Goal: Transaction & Acquisition: Purchase product/service

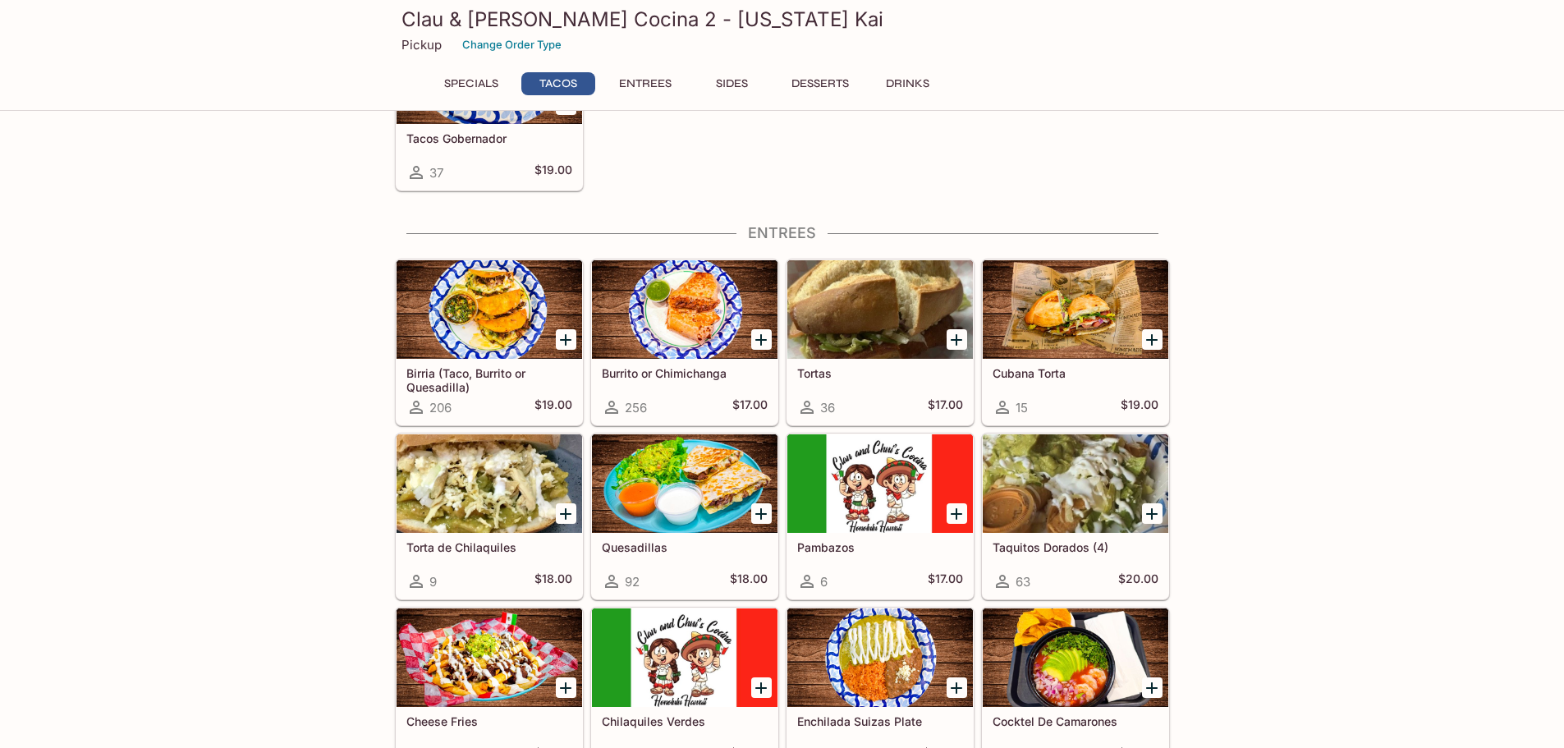
scroll to position [657, 0]
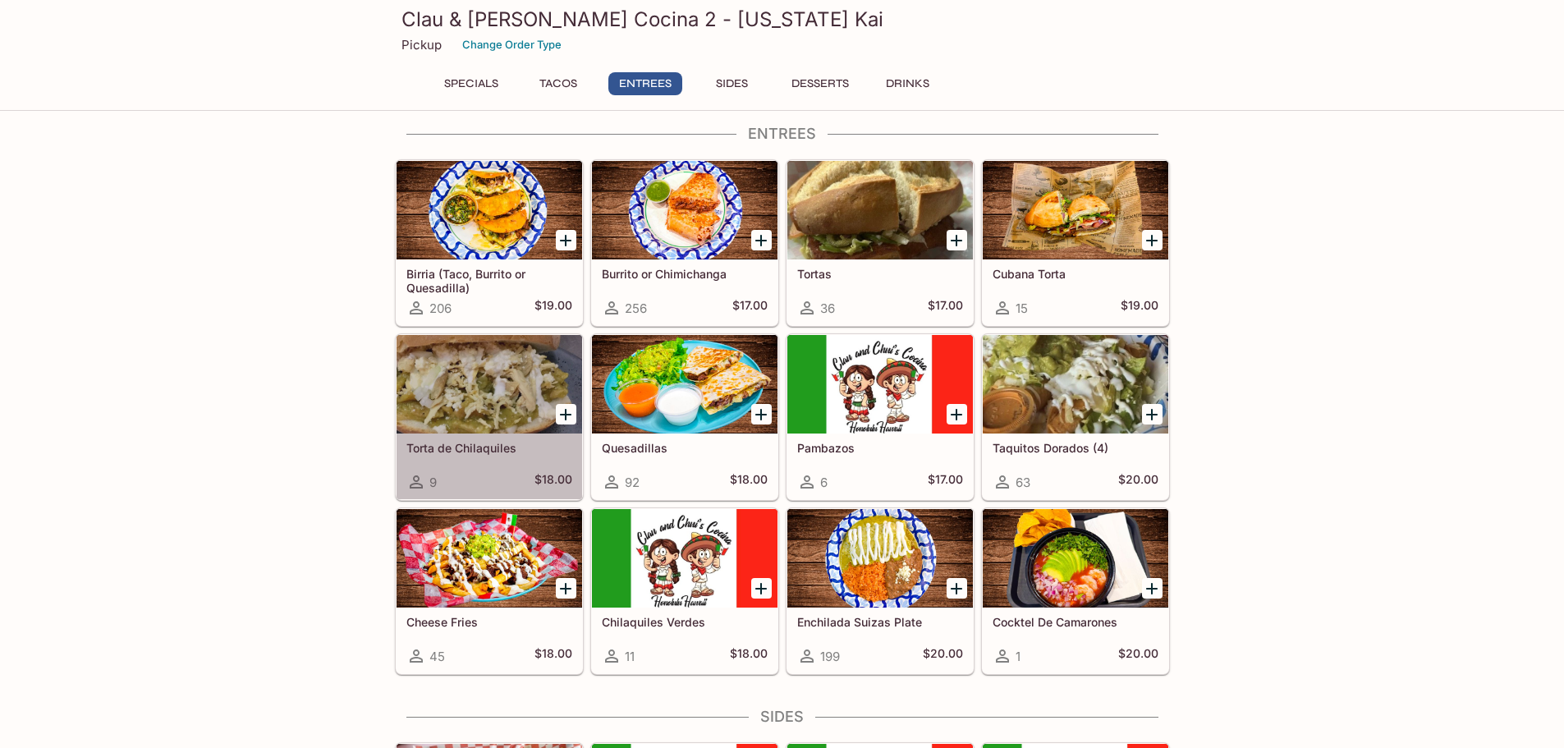
click at [478, 401] on div at bounding box center [490, 384] width 186 height 99
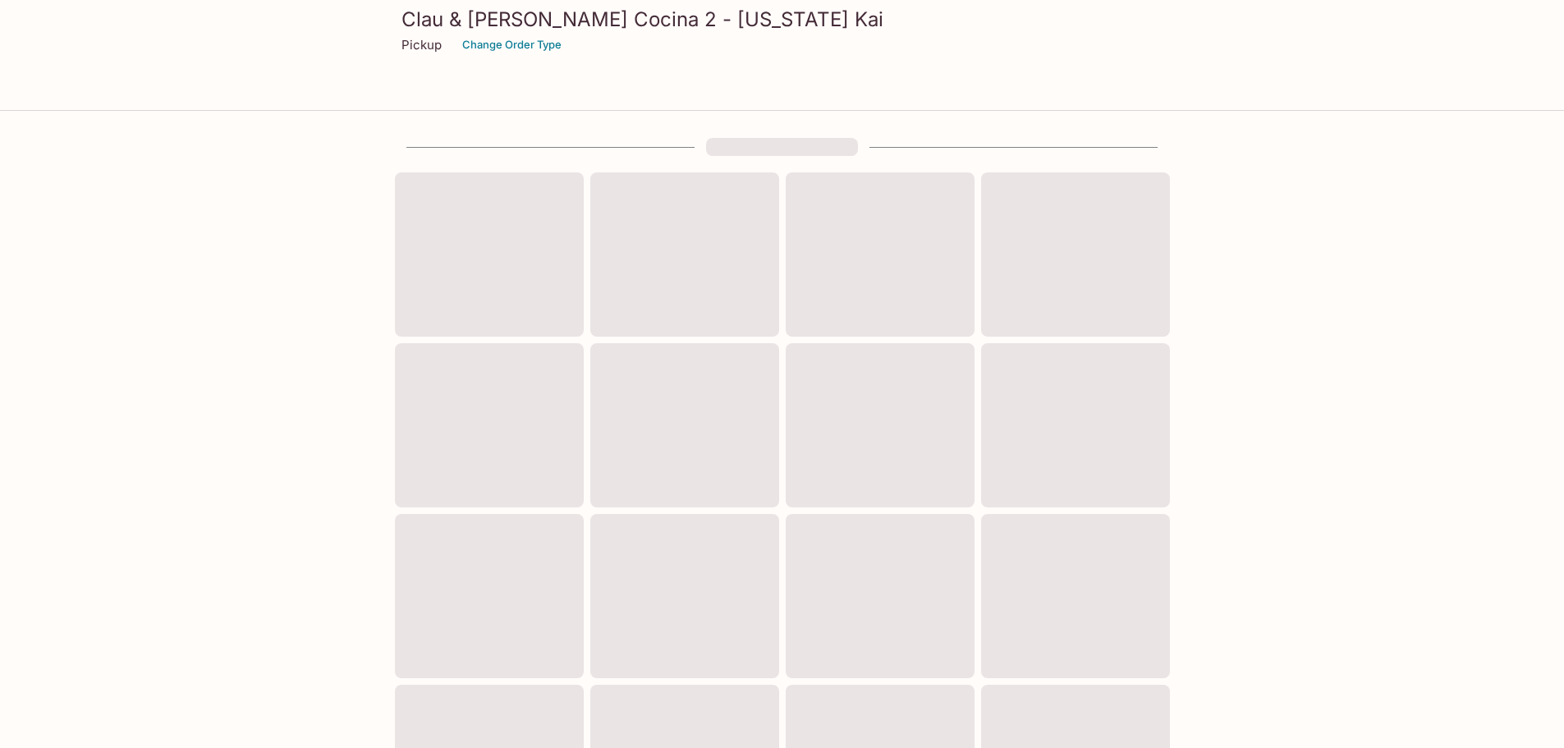
scroll to position [443, 0]
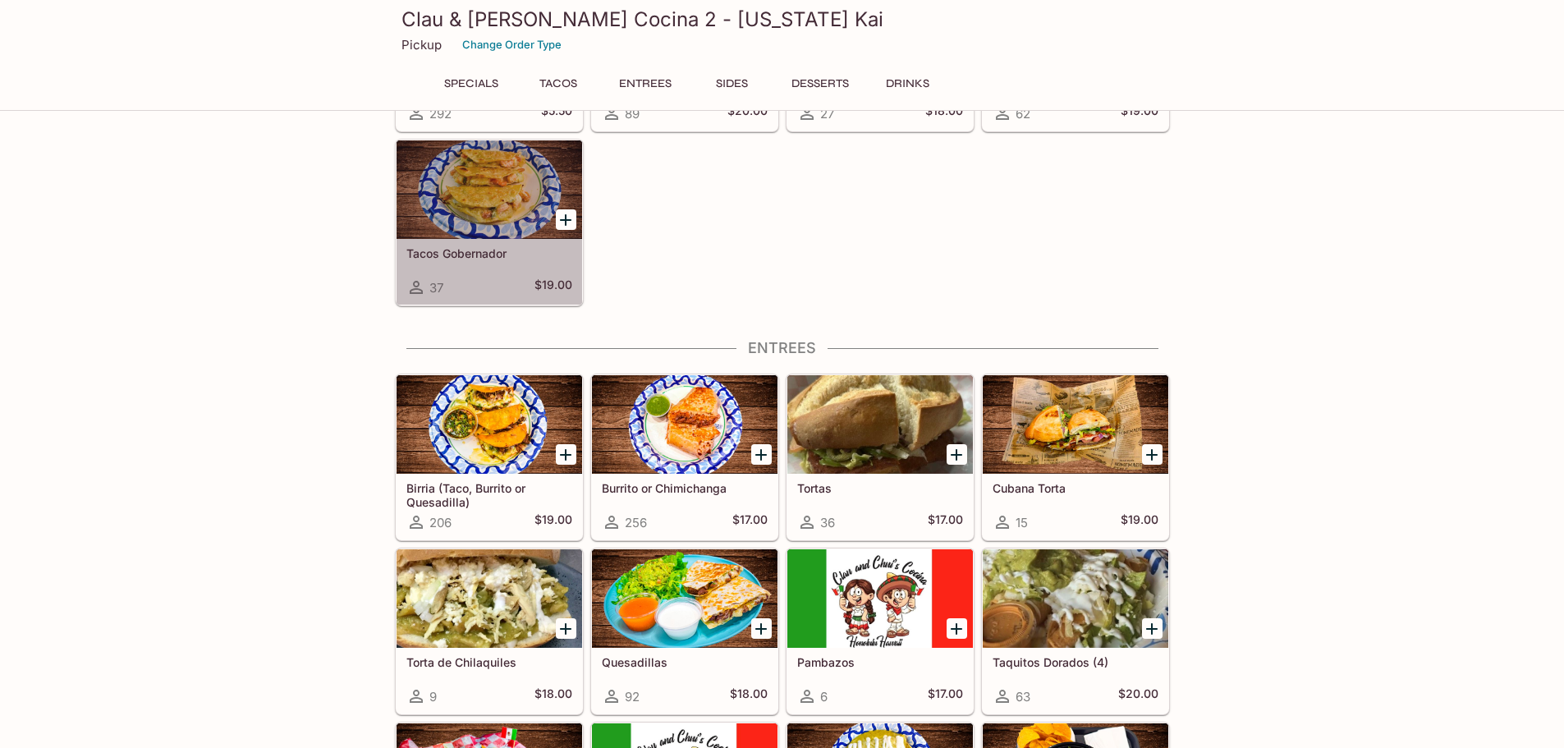
click at [484, 268] on div "Tacos Gobernador 37 $19.00" at bounding box center [490, 272] width 186 height 66
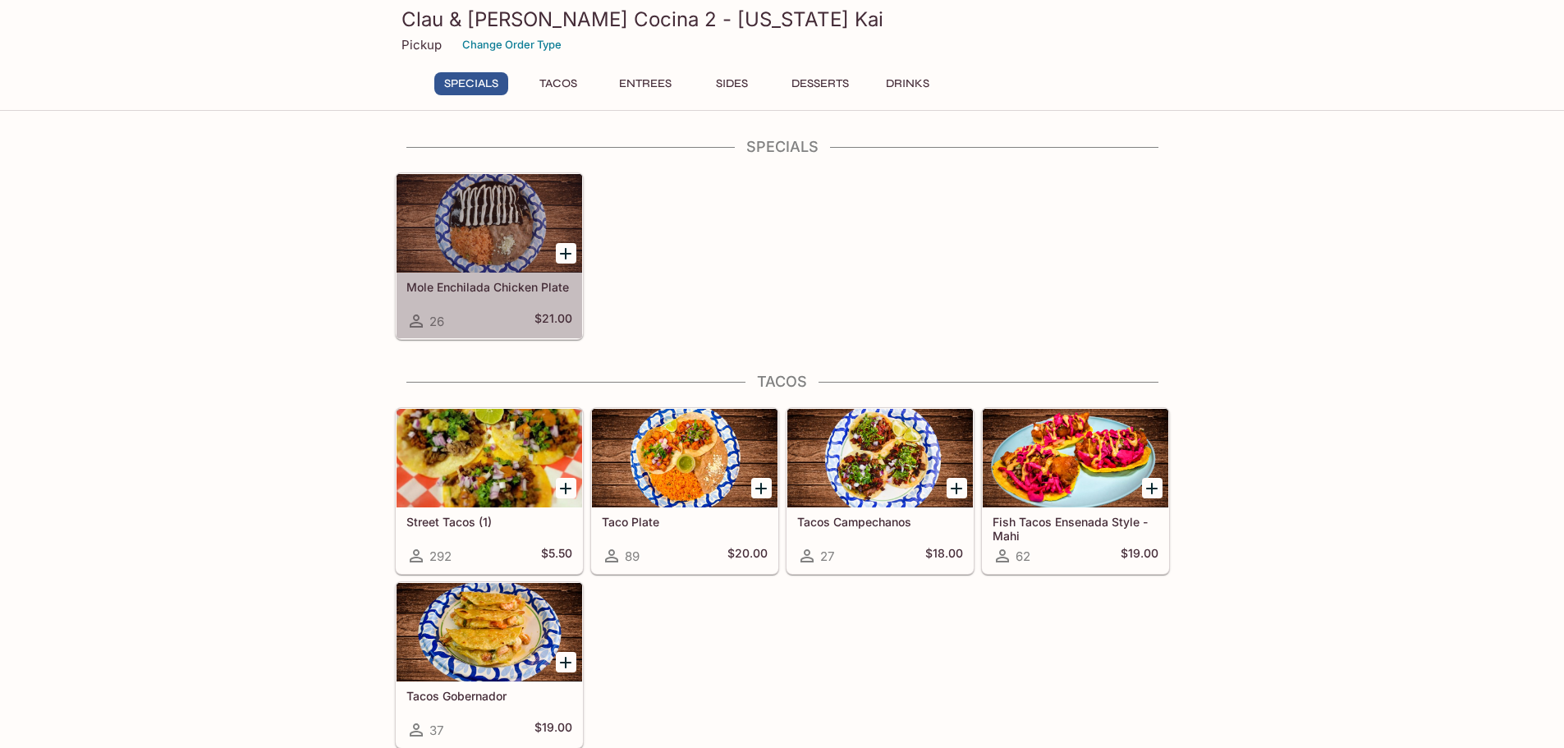
click at [504, 314] on div "26 $21.00" at bounding box center [489, 321] width 166 height 20
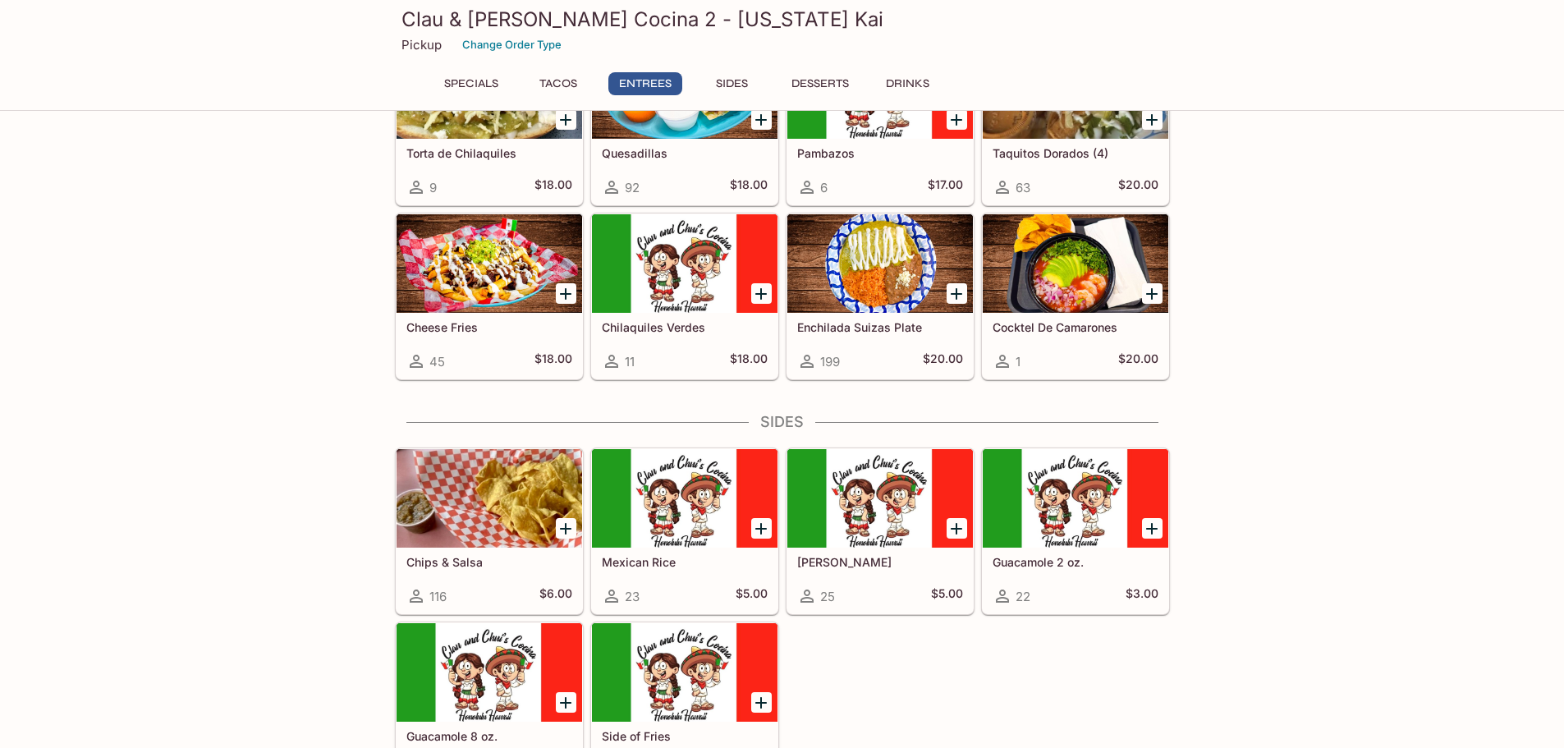
scroll to position [985, 0]
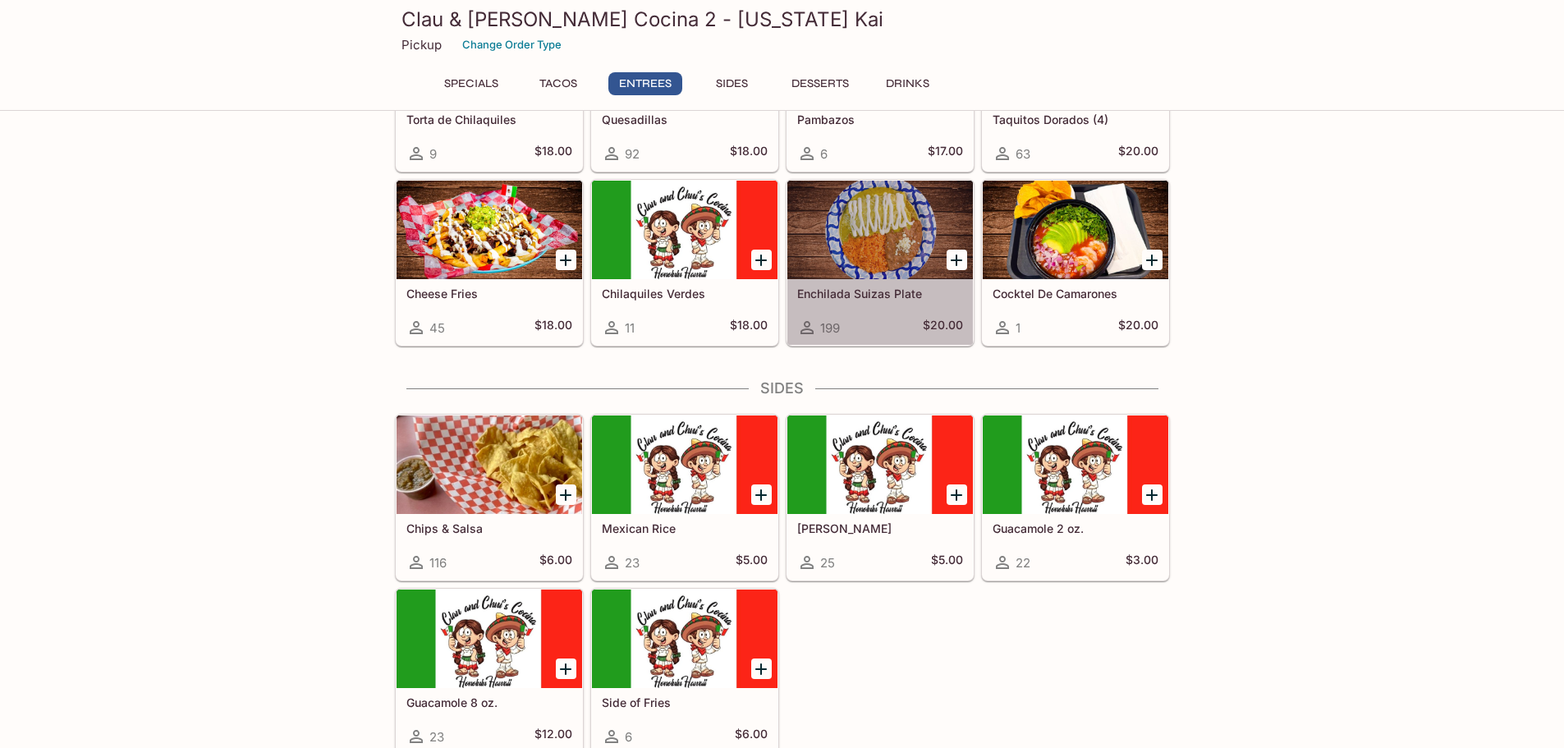
click at [858, 304] on div "Enchilada Suizas Plate 199 $20.00" at bounding box center [880, 312] width 186 height 66
